Goal: Navigation & Orientation: Find specific page/section

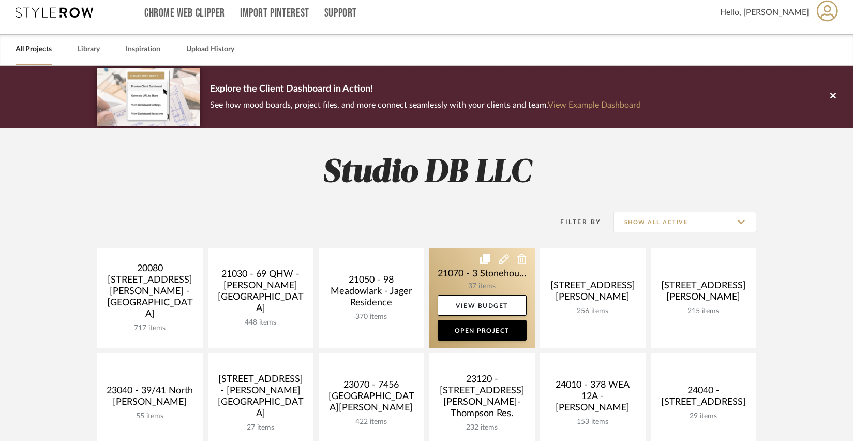
scroll to position [103, 0]
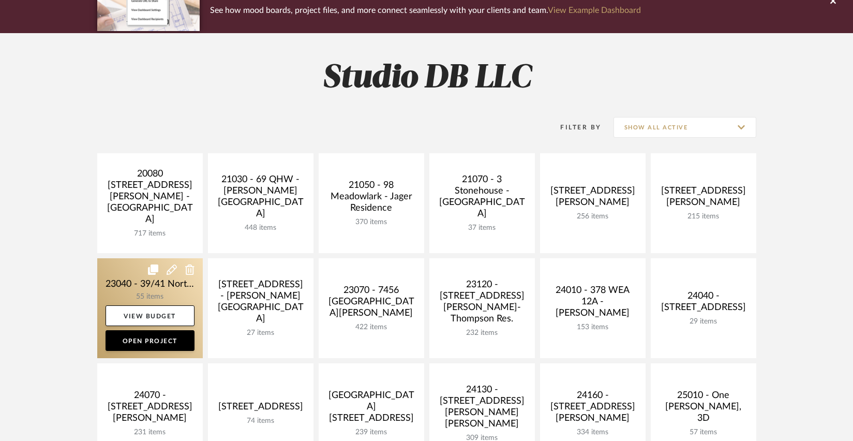
click at [118, 280] on link at bounding box center [149, 308] width 105 height 100
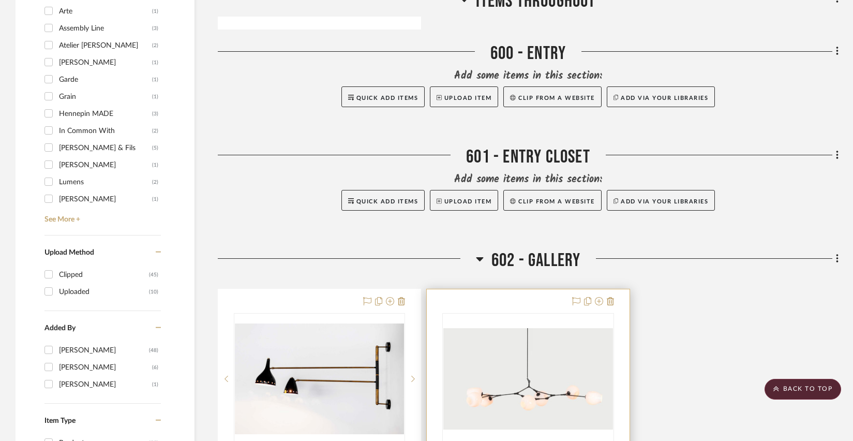
scroll to position [1138, 0]
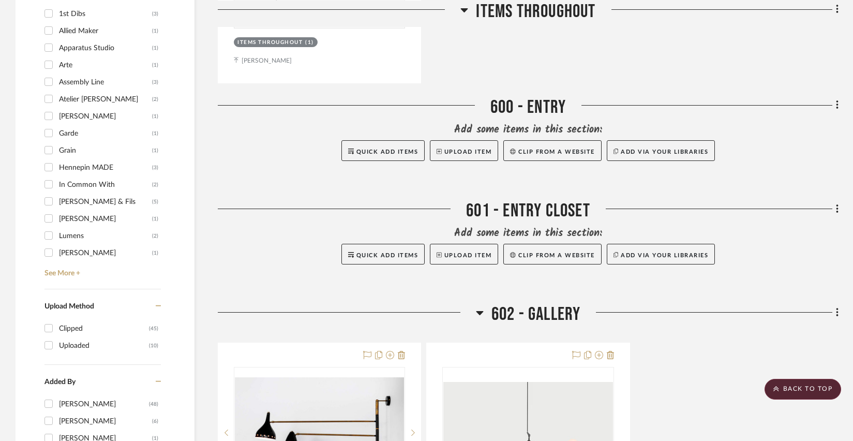
click at [473, 312] on div at bounding box center [347, 316] width 258 height 26
click at [476, 313] on icon at bounding box center [480, 312] width 8 height 12
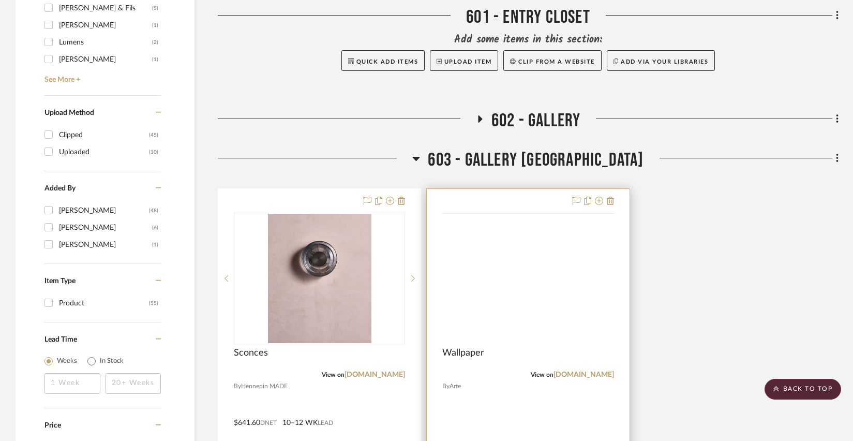
scroll to position [1448, 0]
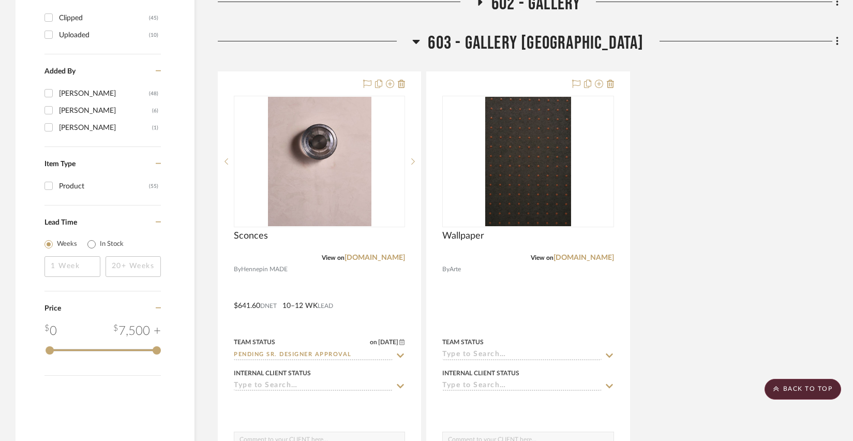
click at [420, 46] on icon at bounding box center [416, 41] width 8 height 12
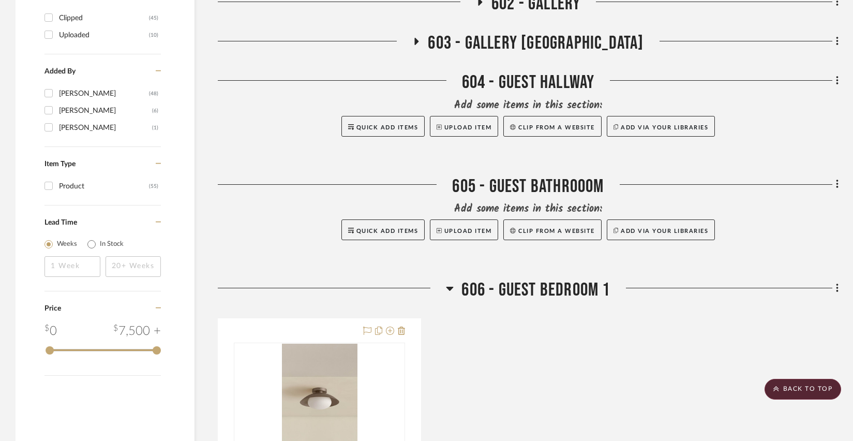
click at [448, 288] on icon at bounding box center [449, 288] width 7 height 4
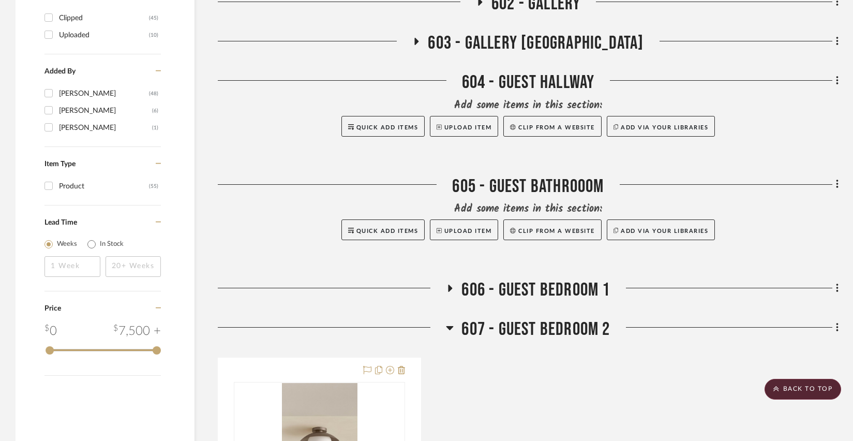
click at [454, 323] on h3 "607 - GUEST BEDROOM 2" at bounding box center [528, 329] width 164 height 22
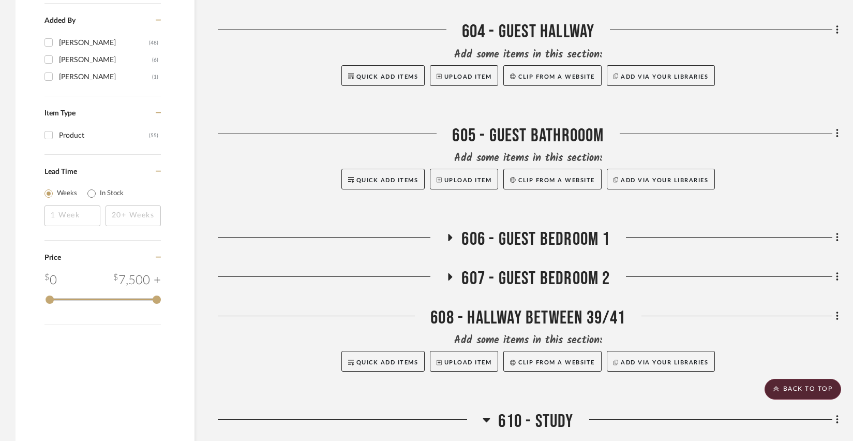
scroll to position [1655, 0]
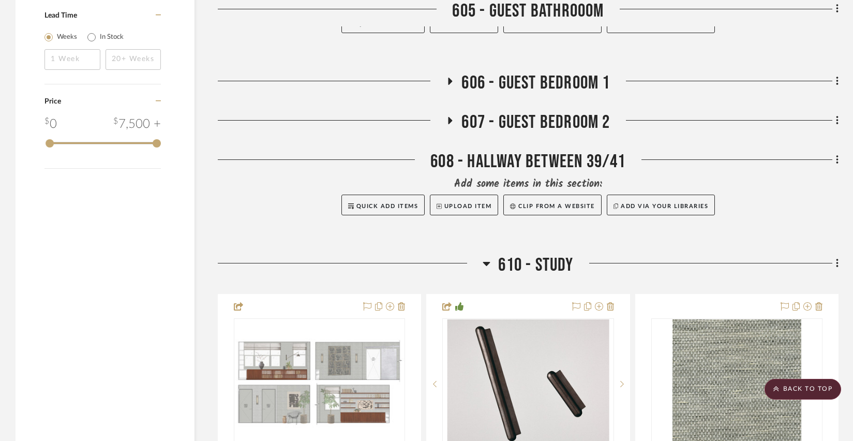
click at [486, 263] on icon at bounding box center [486, 264] width 7 height 4
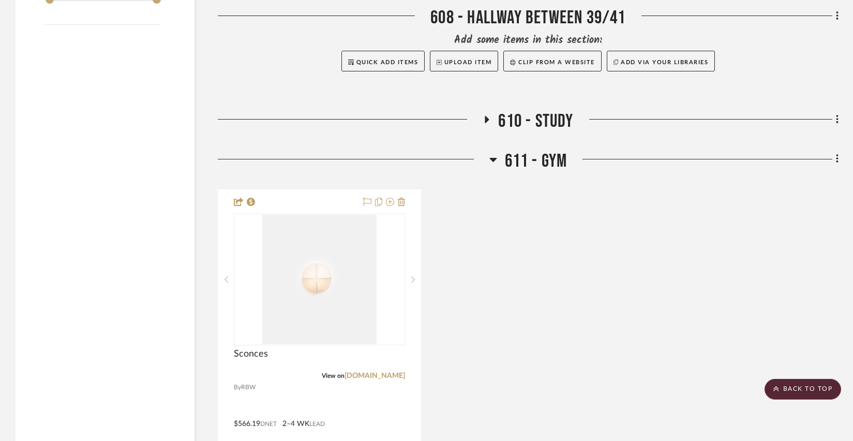
scroll to position [1810, 0]
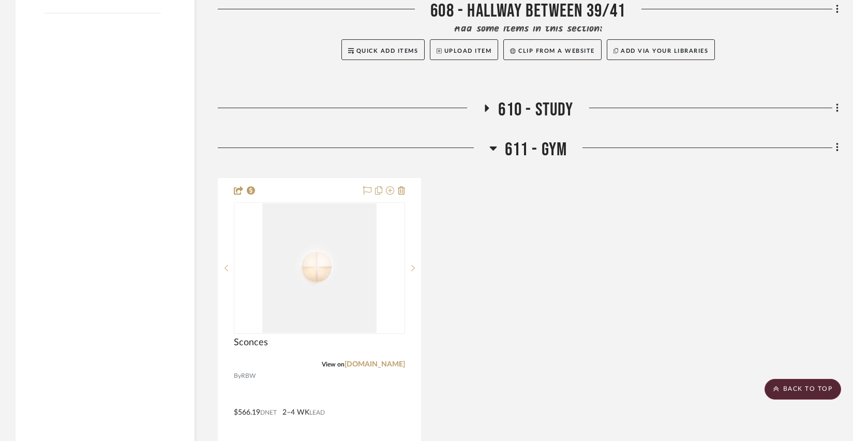
click at [493, 151] on icon at bounding box center [493, 148] width 8 height 12
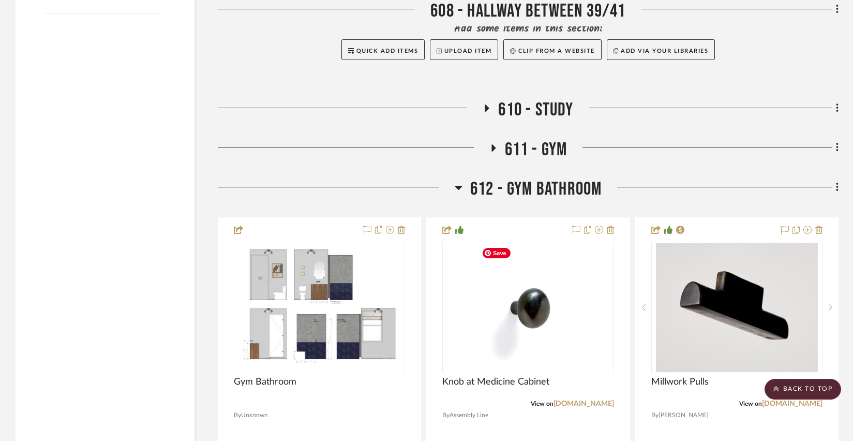
click at [458, 188] on icon at bounding box center [458, 188] width 7 height 4
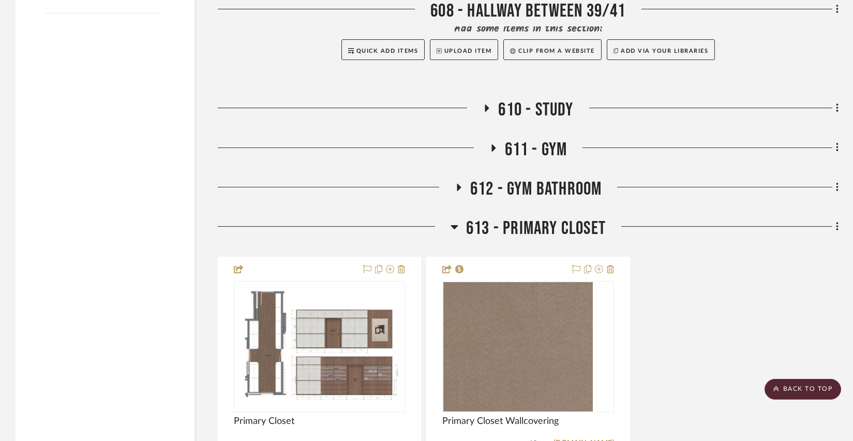
click at [453, 227] on icon at bounding box center [454, 227] width 7 height 4
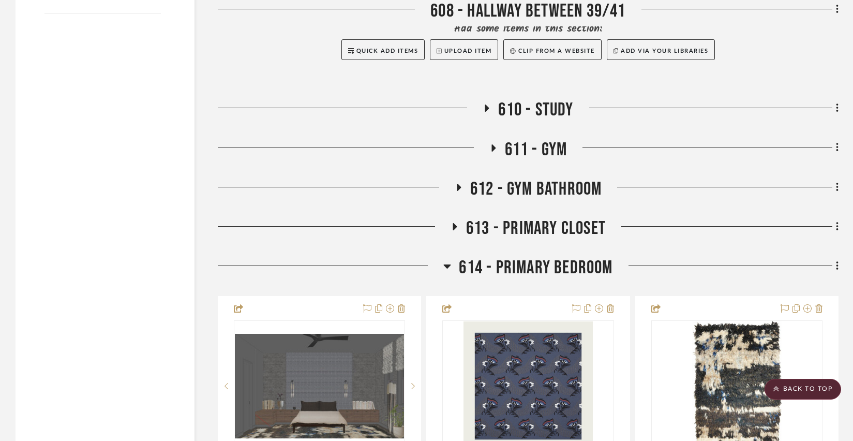
click at [451, 261] on h3 "614 - PRIMARY BEDROOM" at bounding box center [527, 267] width 169 height 22
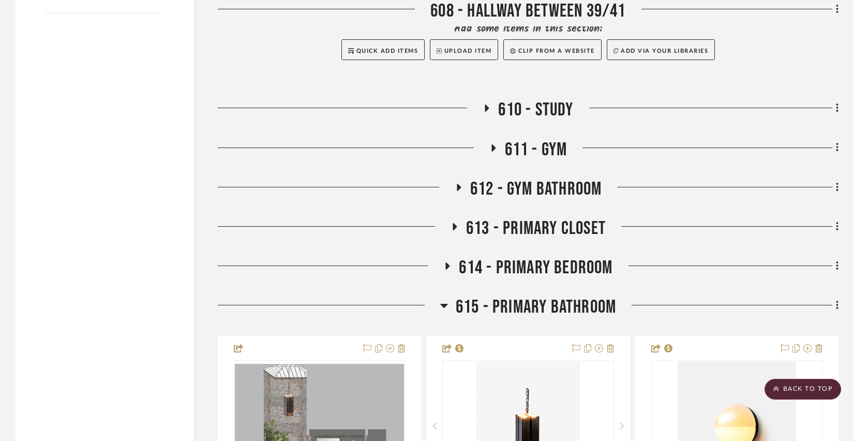
click at [442, 304] on icon at bounding box center [444, 305] width 8 height 12
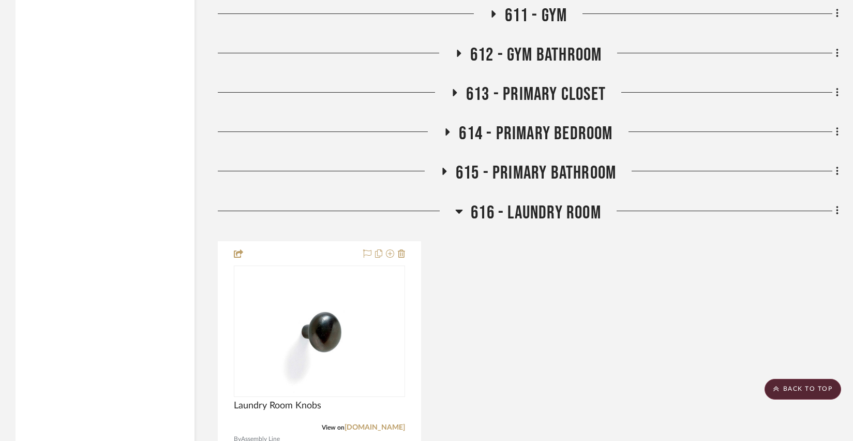
scroll to position [2017, 0]
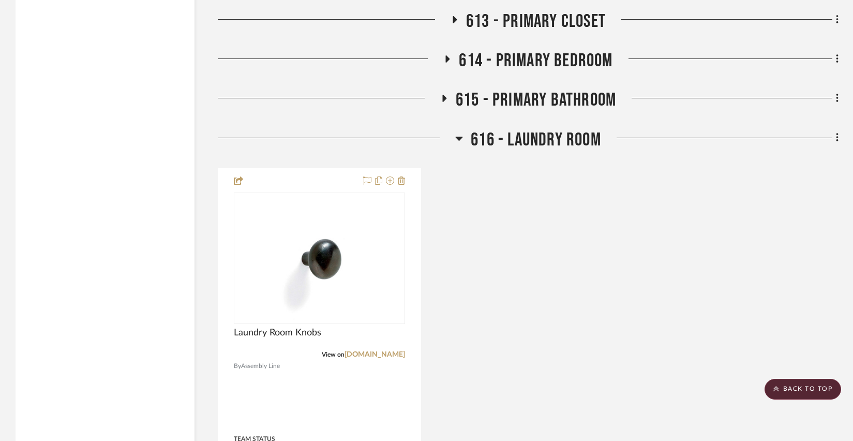
click at [457, 137] on icon at bounding box center [459, 139] width 7 height 4
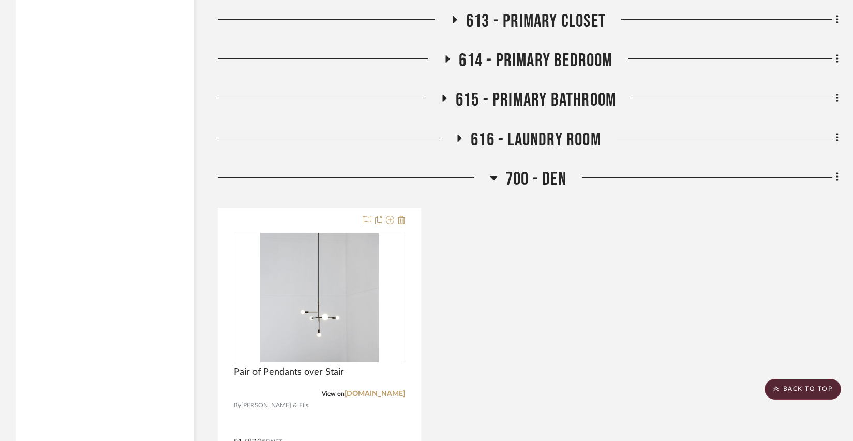
click at [488, 178] on div at bounding box center [354, 181] width 272 height 26
click at [493, 176] on icon at bounding box center [493, 178] width 7 height 4
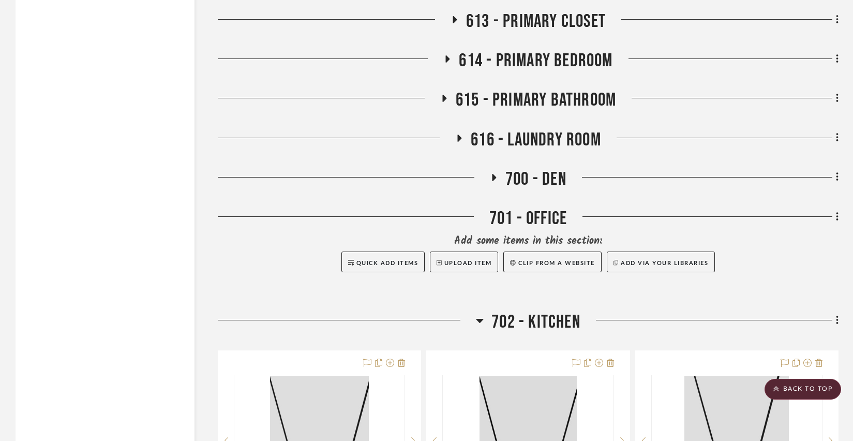
click at [478, 319] on icon at bounding box center [479, 321] width 7 height 4
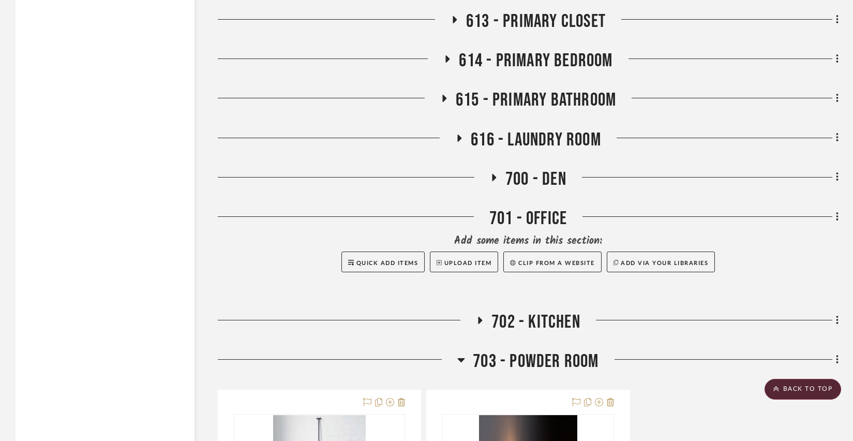
click at [467, 361] on h3 "703 - POWDER ROOM" at bounding box center [527, 361] width 141 height 22
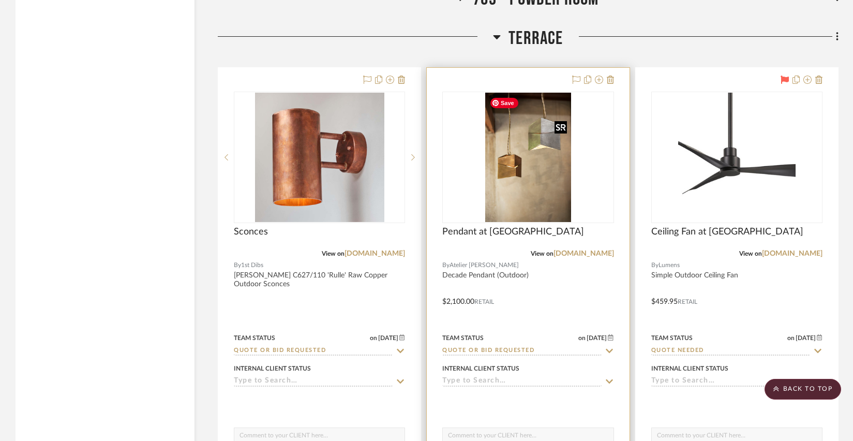
scroll to position [2224, 0]
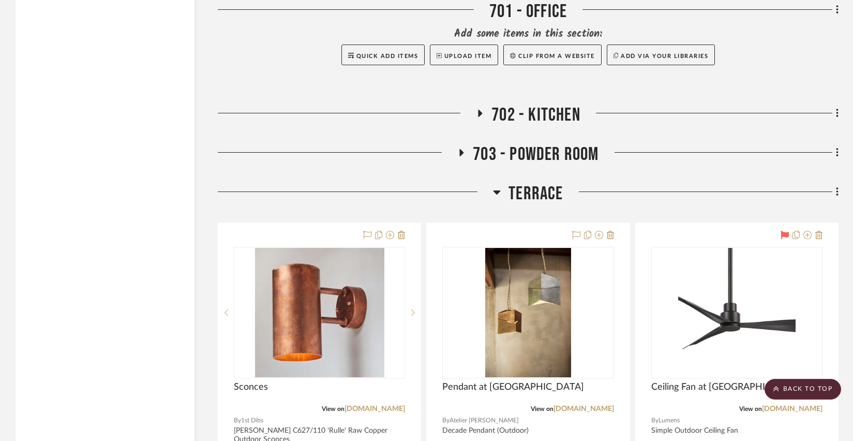
click at [496, 190] on icon at bounding box center [497, 192] width 8 height 12
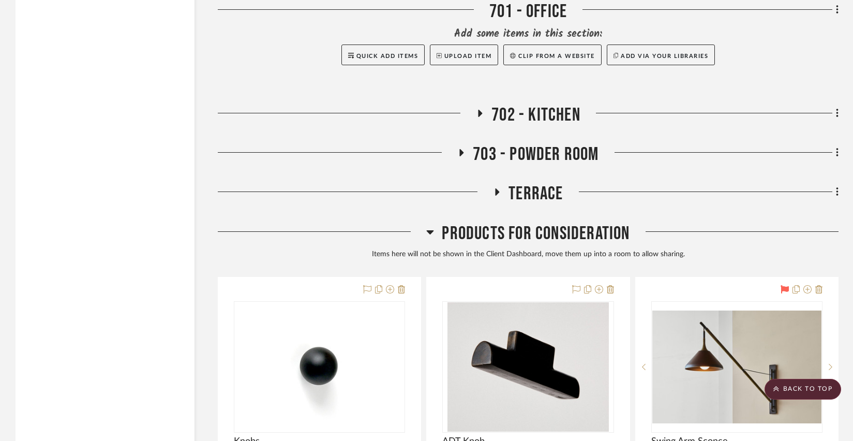
click at [426, 234] on icon at bounding box center [430, 231] width 8 height 12
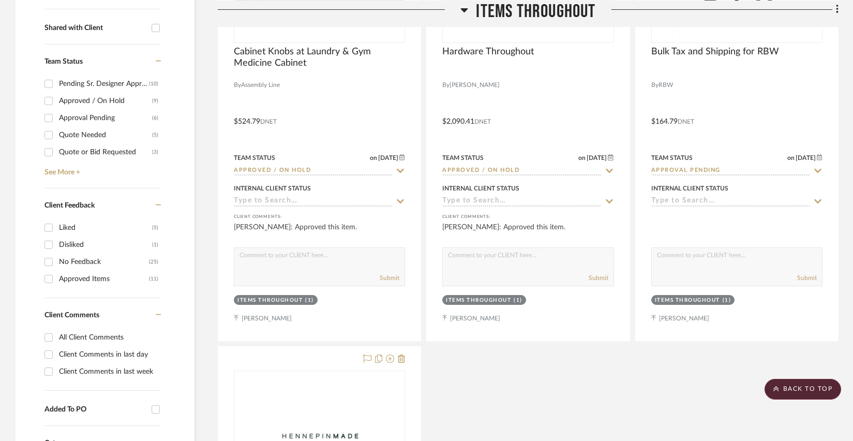
scroll to position [0, 0]
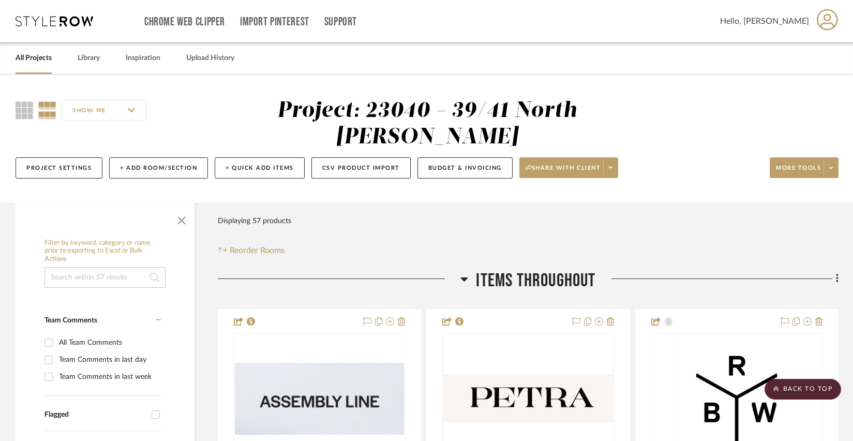
click at [465, 279] on icon at bounding box center [464, 279] width 7 height 4
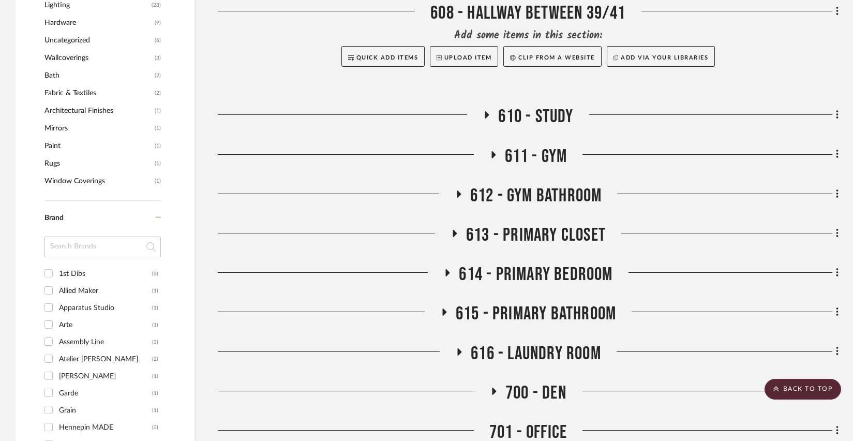
scroll to position [879, 0]
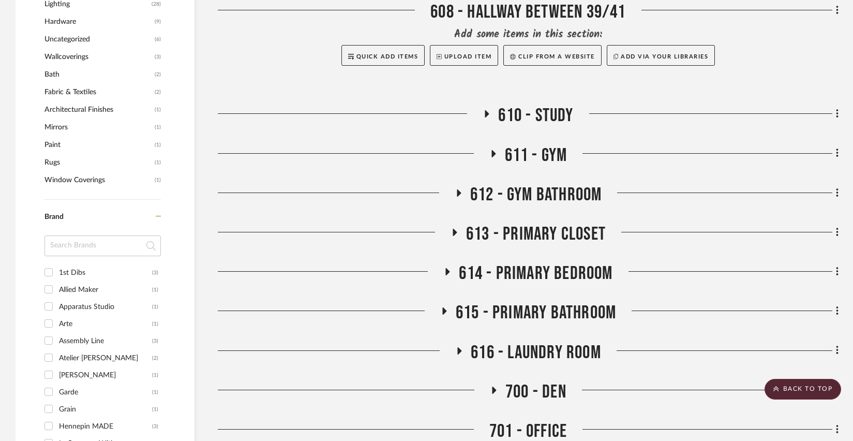
click at [447, 272] on icon at bounding box center [448, 271] width 4 height 7
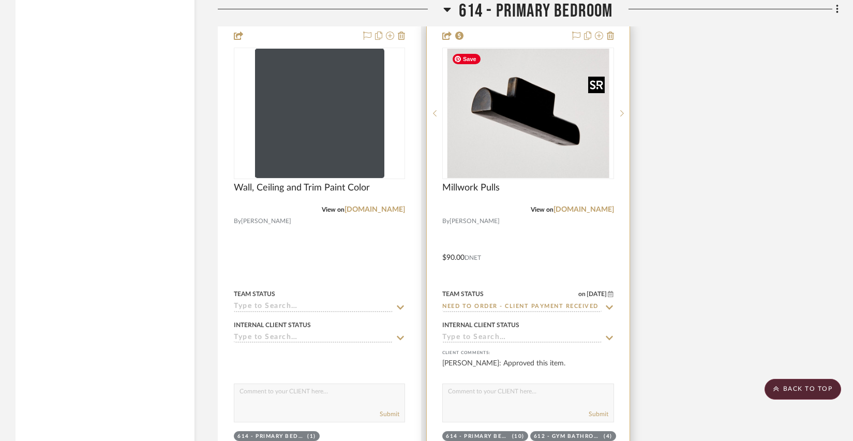
scroll to position [2224, 0]
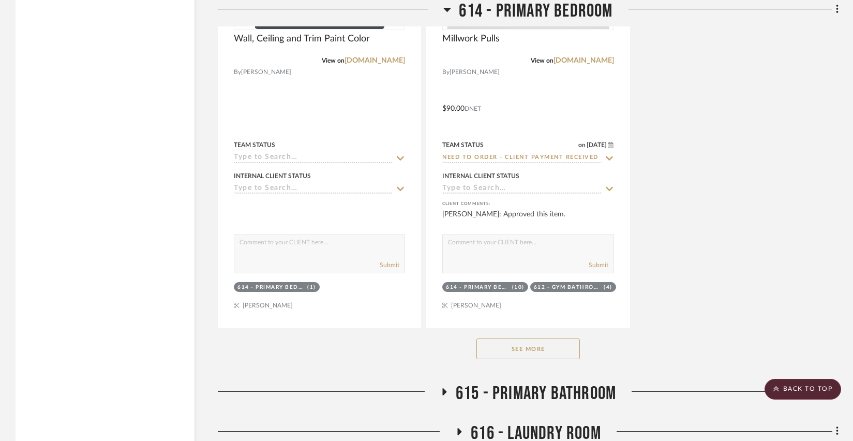
click at [447, 389] on icon at bounding box center [443, 392] width 12 height 8
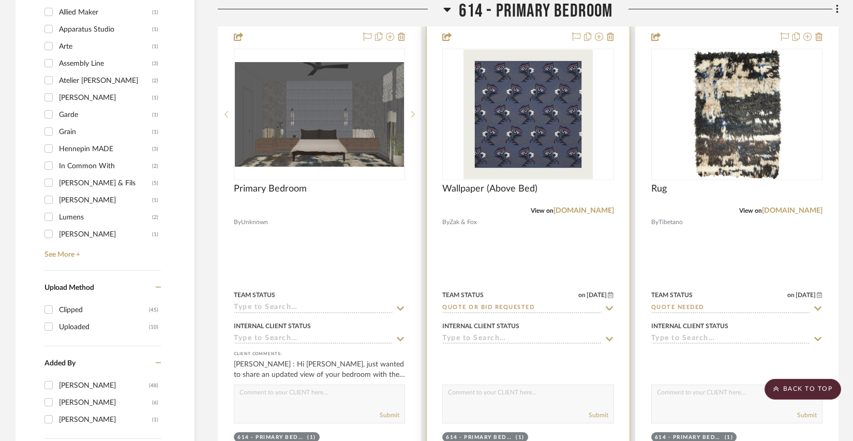
scroll to position [1086, 0]
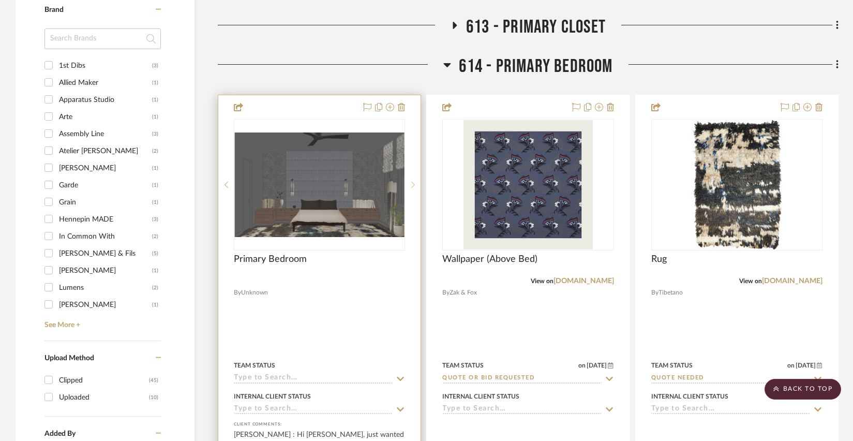
click at [413, 187] on icon at bounding box center [413, 184] width 4 height 7
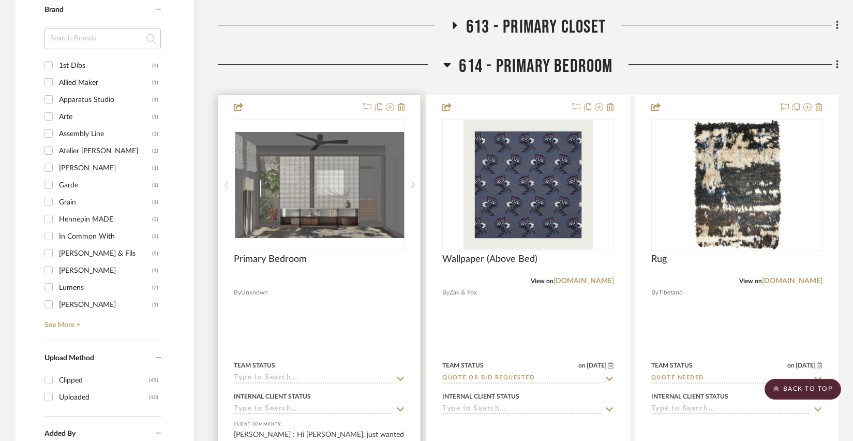
click at [225, 183] on icon at bounding box center [226, 184] width 4 height 7
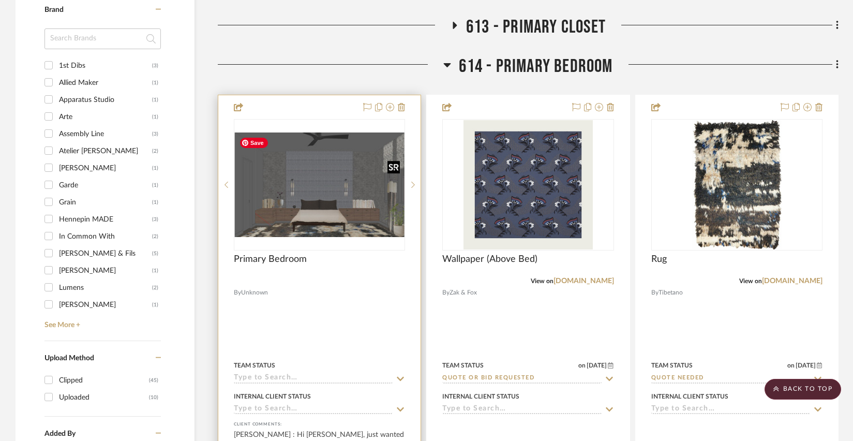
click at [366, 208] on img "0" at bounding box center [319, 184] width 169 height 104
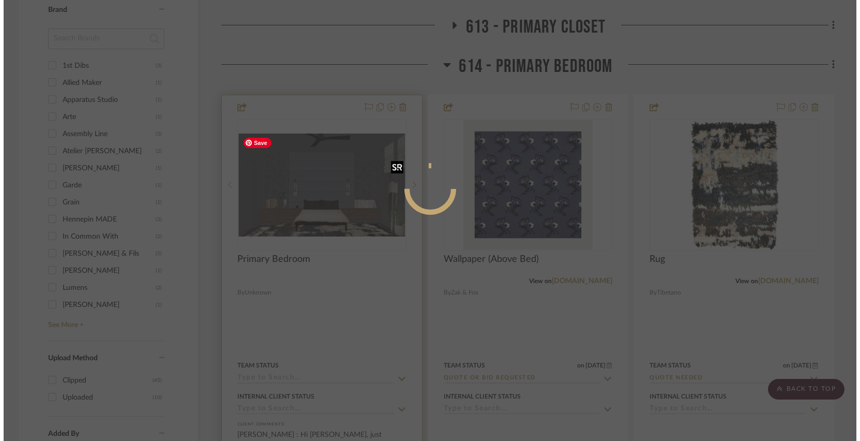
scroll to position [0, 0]
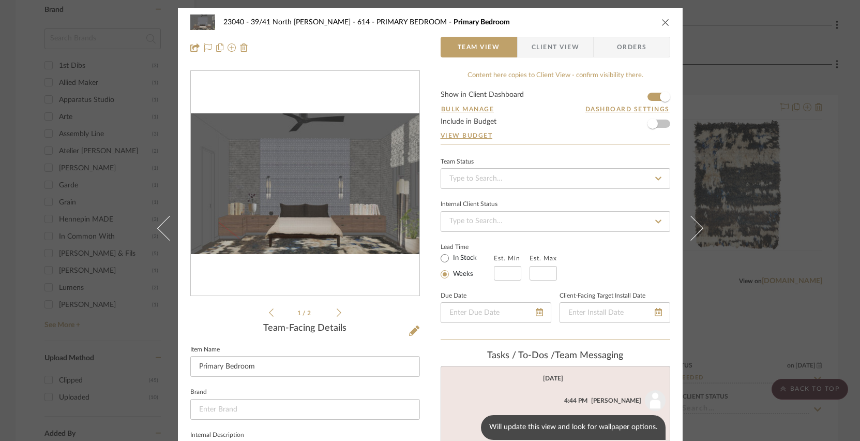
click at [311, 215] on img "0" at bounding box center [305, 183] width 229 height 141
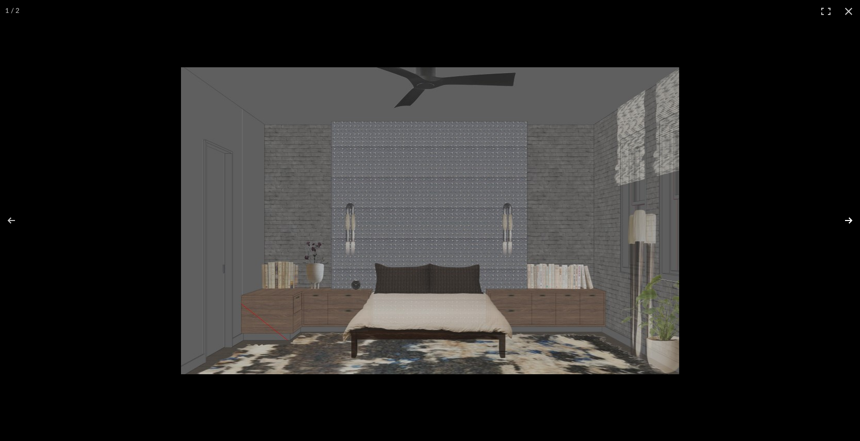
click at [850, 221] on button at bounding box center [842, 220] width 36 height 52
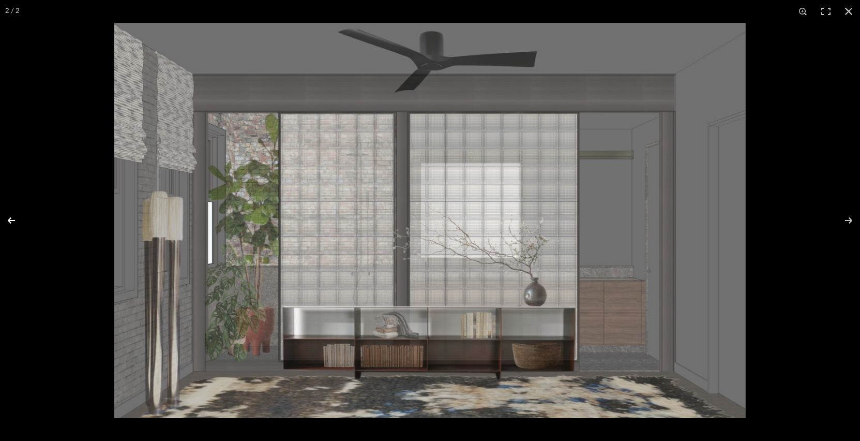
click at [5, 219] on button at bounding box center [18, 220] width 36 height 52
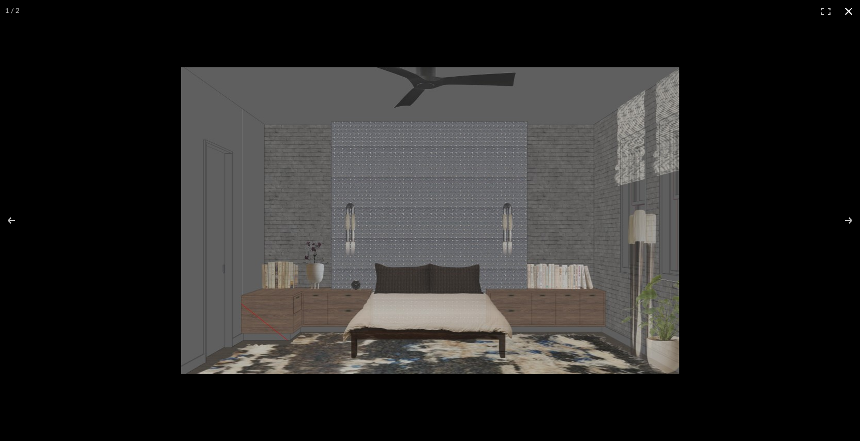
click at [845, 12] on button at bounding box center [848, 11] width 23 height 23
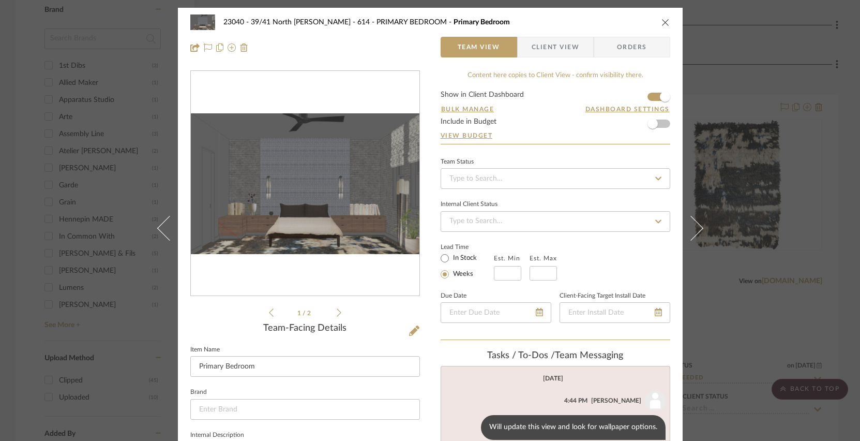
click at [817, 111] on div "23040 - 39/41 North [PERSON_NAME] 614 - PRIMARY BEDROOM Primary Bedroom Team Vi…" at bounding box center [430, 220] width 860 height 441
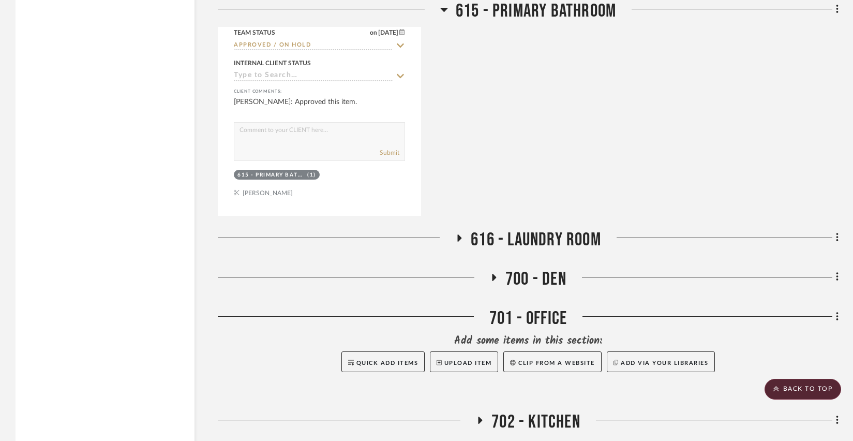
scroll to position [3553, 0]
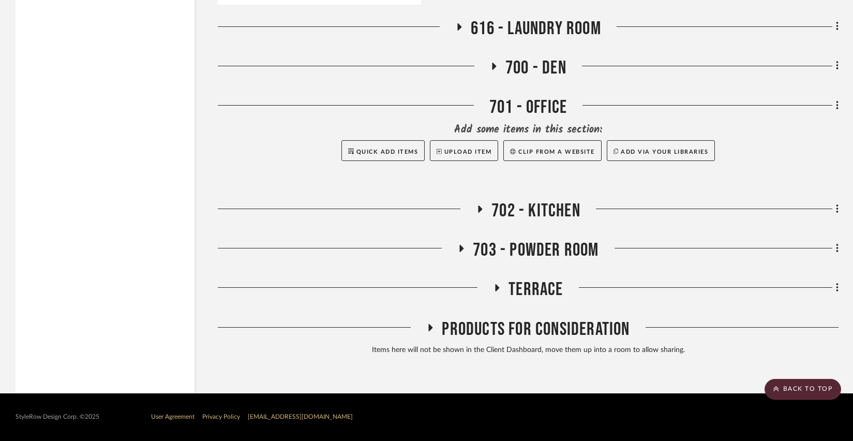
click at [479, 204] on h3 "702 - KITCHEN" at bounding box center [528, 211] width 104 height 22
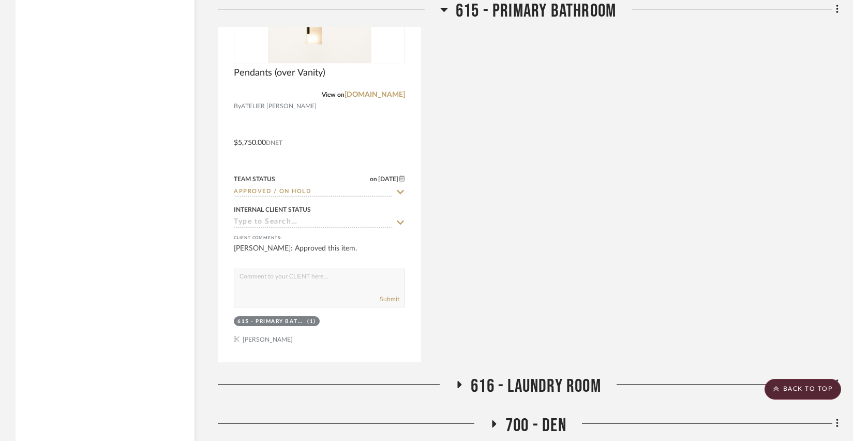
scroll to position [3444, 0]
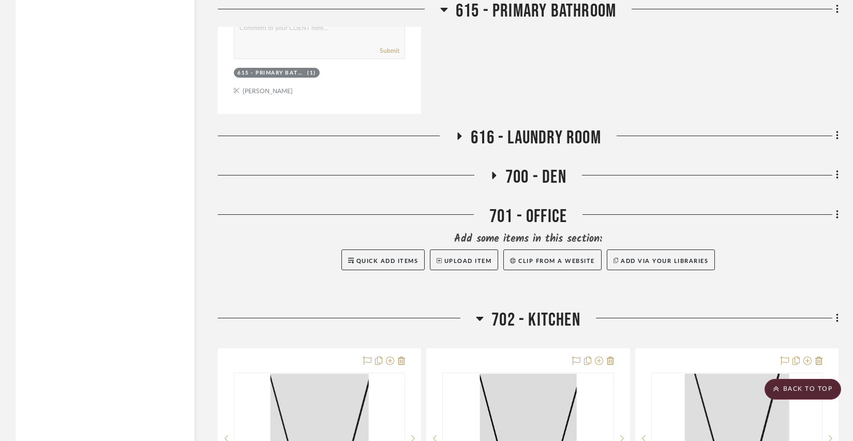
click at [489, 173] on icon at bounding box center [494, 175] width 12 height 8
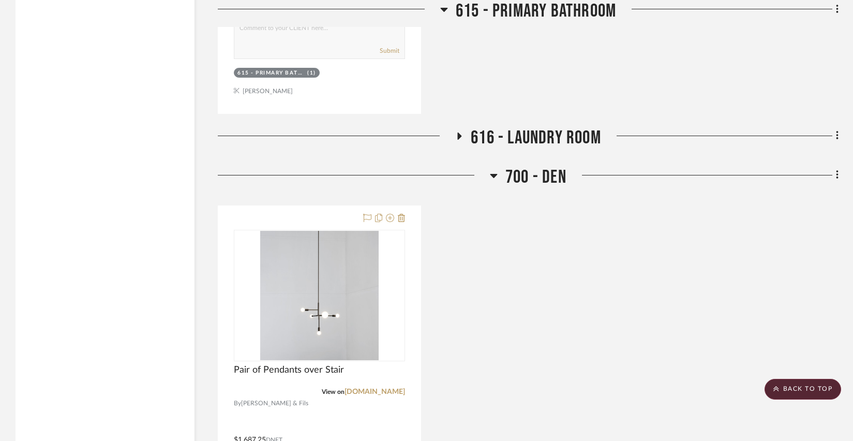
scroll to position [3392, 0]
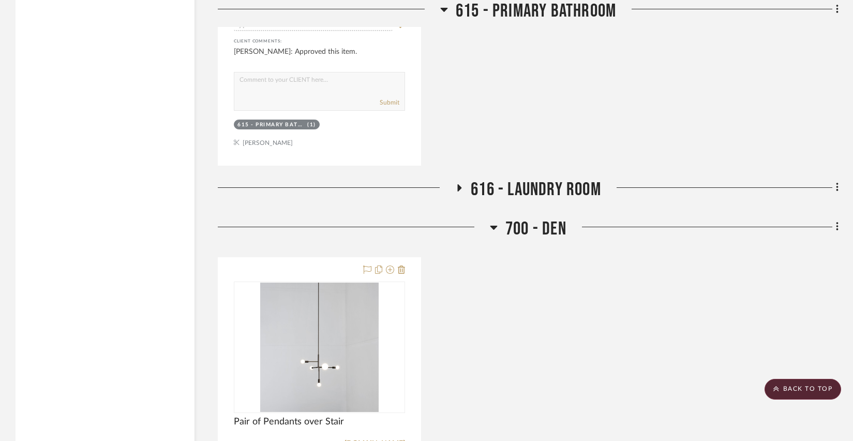
click at [458, 186] on icon at bounding box center [460, 187] width 4 height 7
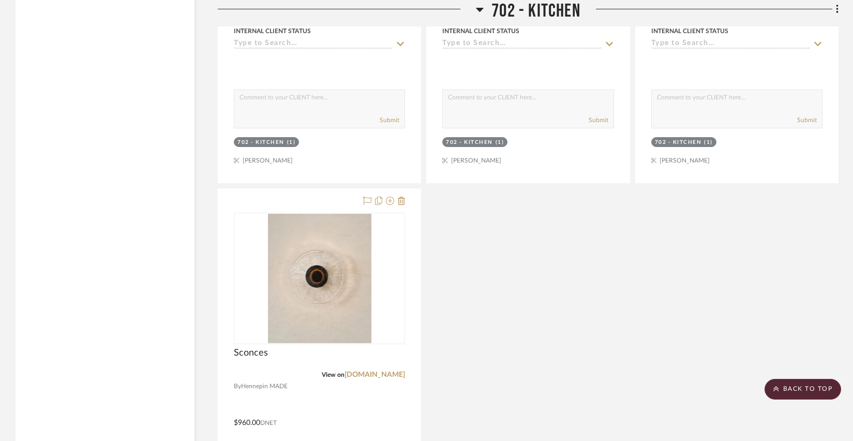
scroll to position [5357, 0]
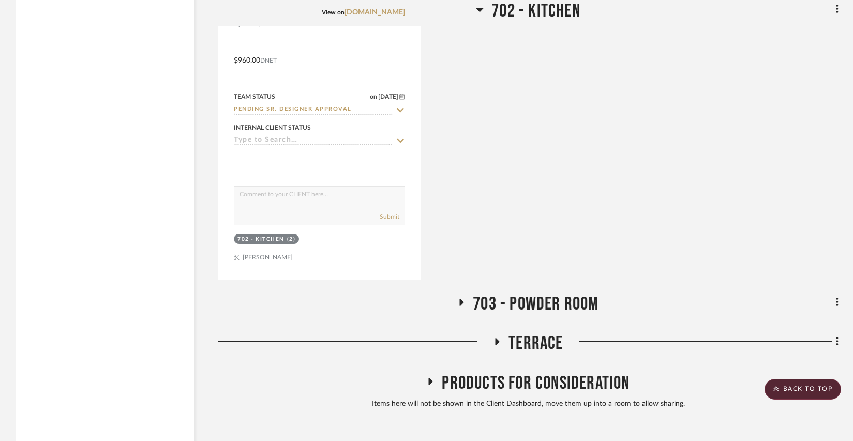
click at [459, 304] on icon at bounding box center [461, 302] width 12 height 8
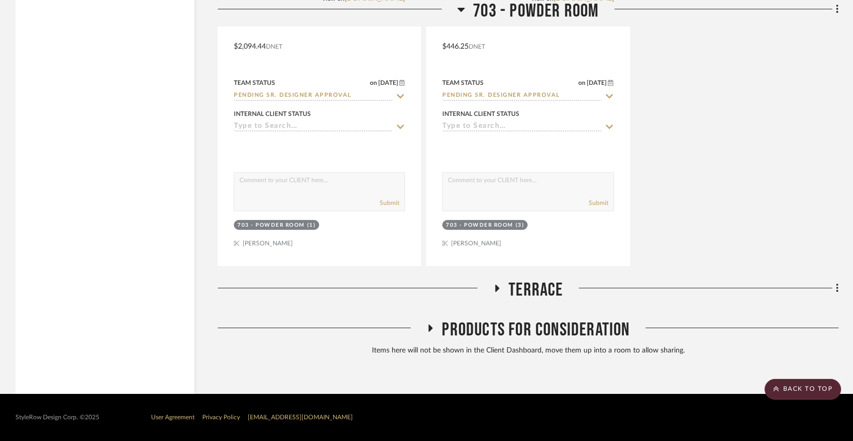
scroll to position [5877, 0]
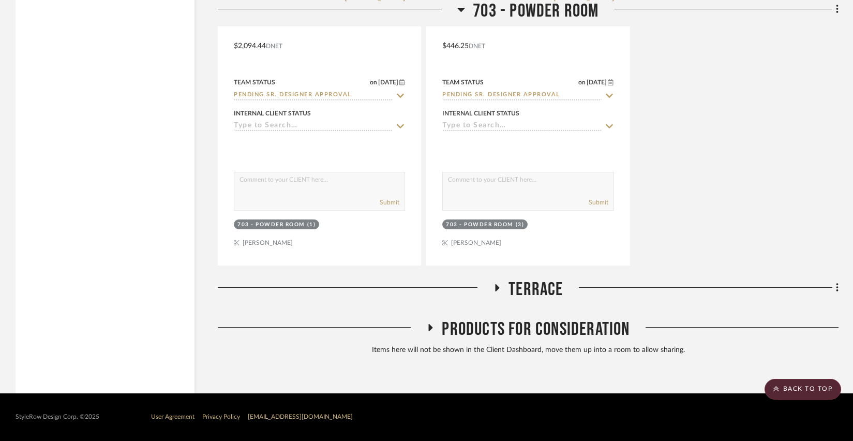
click at [498, 287] on icon at bounding box center [497, 287] width 4 height 7
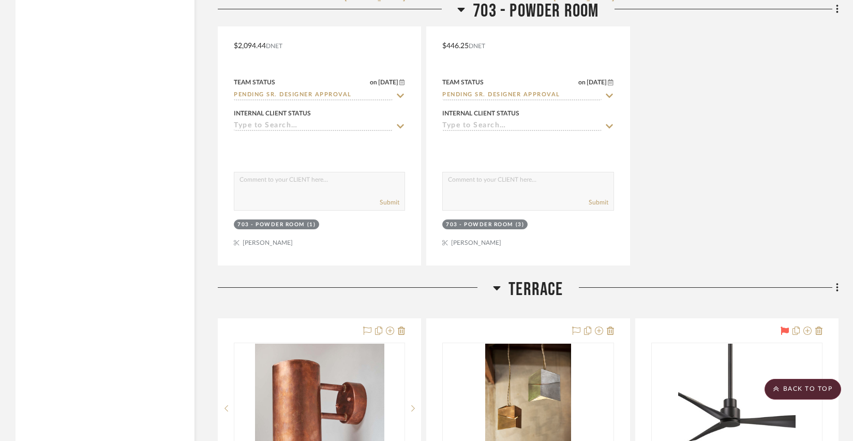
click at [498, 287] on icon at bounding box center [496, 288] width 7 height 4
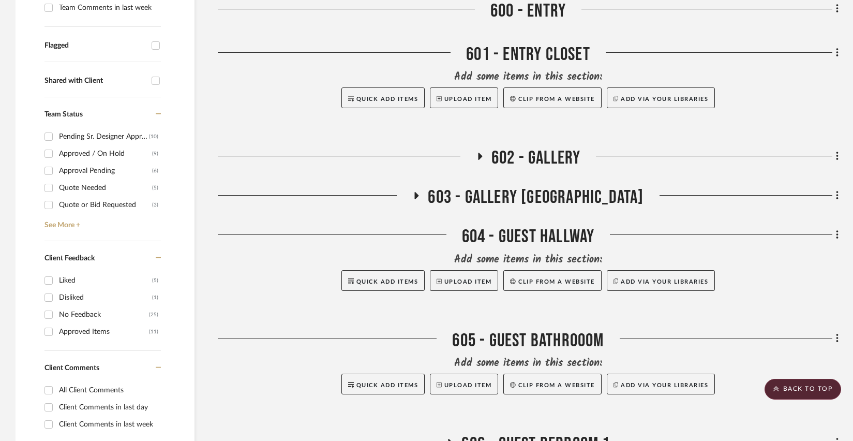
scroll to position [293, 0]
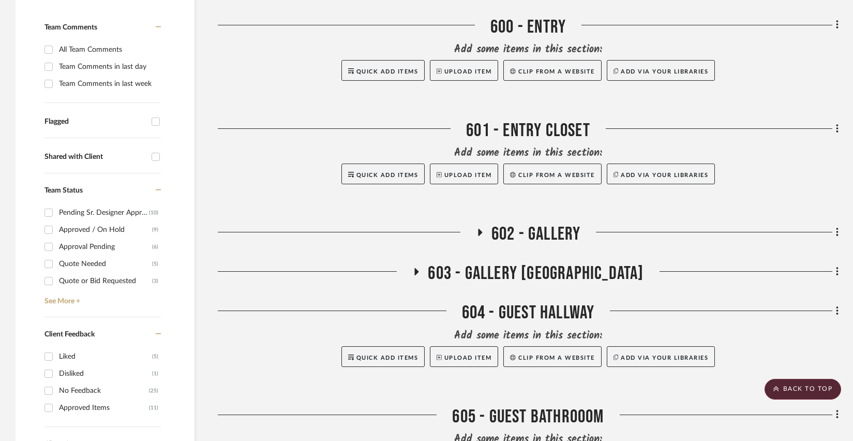
click at [481, 228] on h3 "602 - GALLERY" at bounding box center [528, 234] width 105 height 22
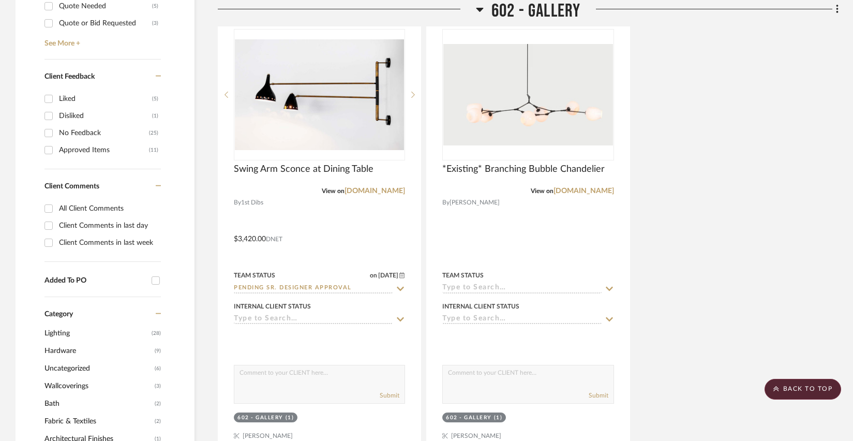
scroll to position [706, 0]
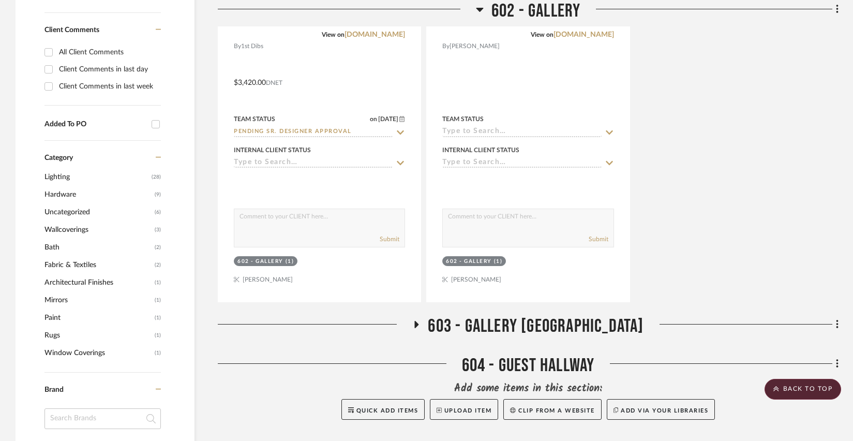
click at [422, 326] on icon at bounding box center [416, 325] width 12 height 8
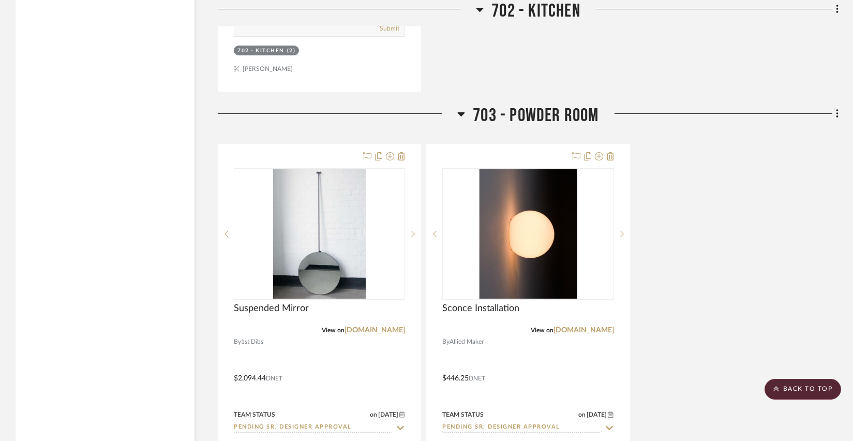
scroll to position [6470, 0]
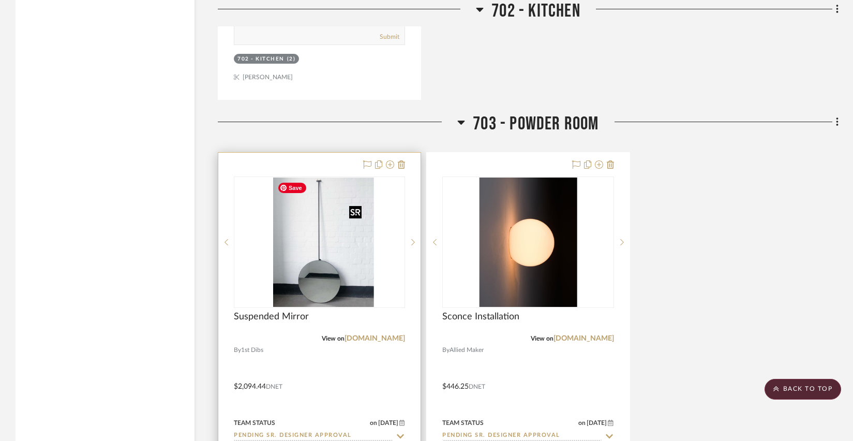
click at [310, 279] on img "0" at bounding box center [327, 241] width 93 height 129
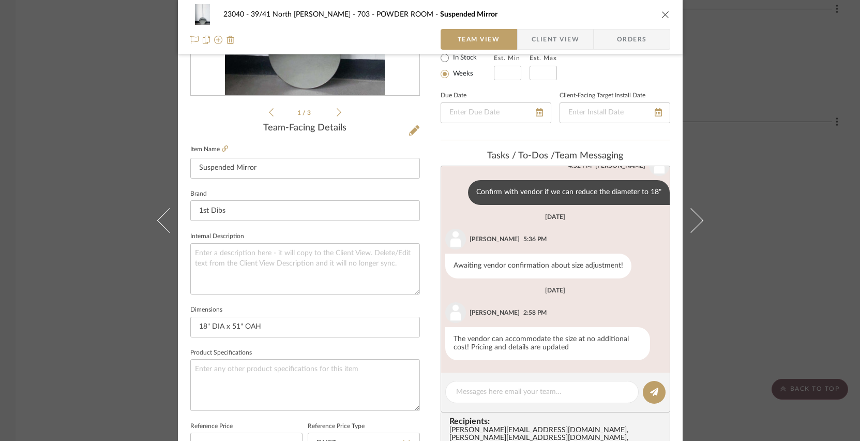
scroll to position [207, 0]
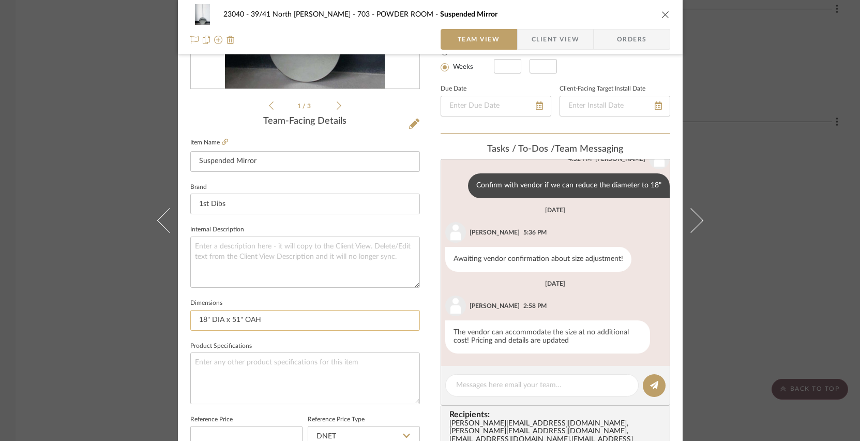
drag, startPoint x: 205, startPoint y: 318, endPoint x: 187, endPoint y: 318, distance: 18.1
click at [190, 318] on input "18" DIA x 51" OAH" at bounding box center [305, 320] width 230 height 21
click at [297, 318] on input "18" DIA x 51" OAH" at bounding box center [305, 320] width 230 height 21
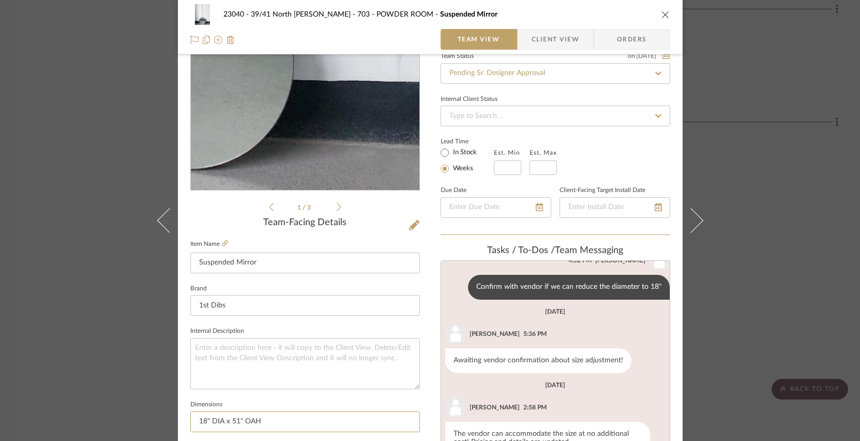
scroll to position [155, 0]
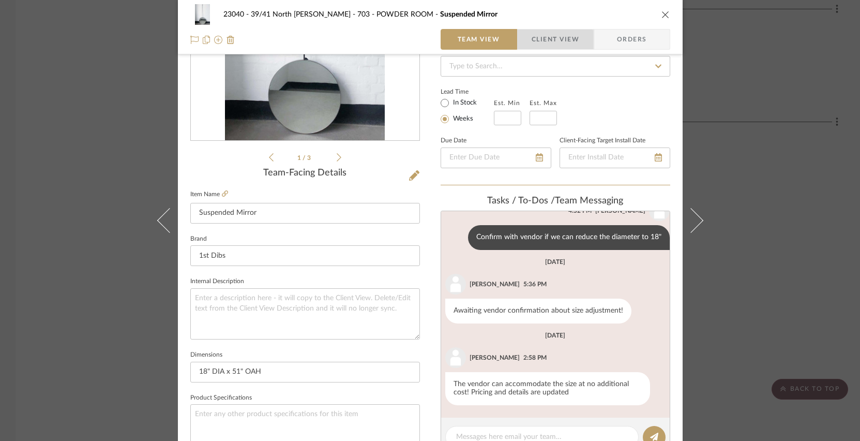
click at [537, 43] on span "Client View" at bounding box center [556, 39] width 48 height 21
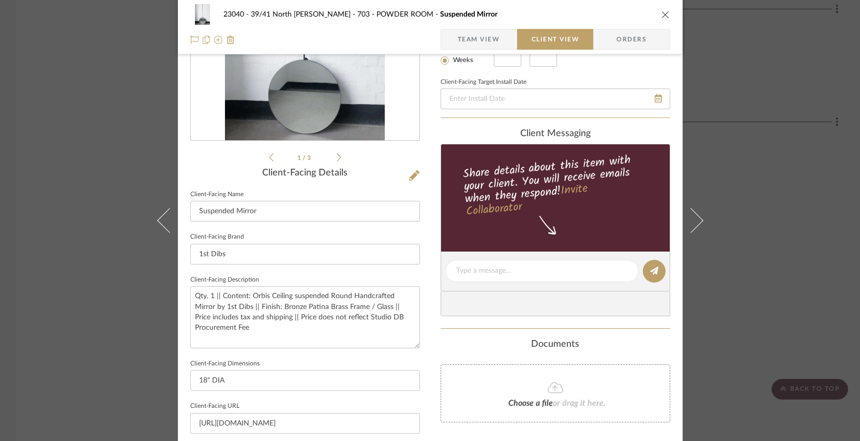
click at [745, 180] on div "23040 - 39/41 North [PERSON_NAME] 703 - POWDER ROOM Suspended Mirror Team View …" at bounding box center [430, 220] width 860 height 441
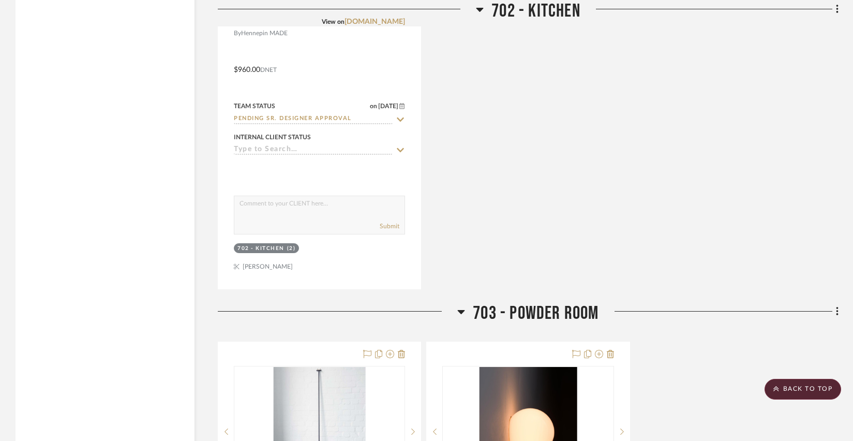
scroll to position [6211, 0]
